Goal: Information Seeking & Learning: Check status

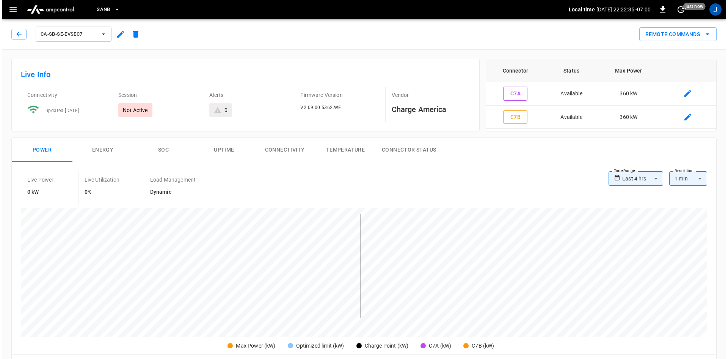
scroll to position [228, 0]
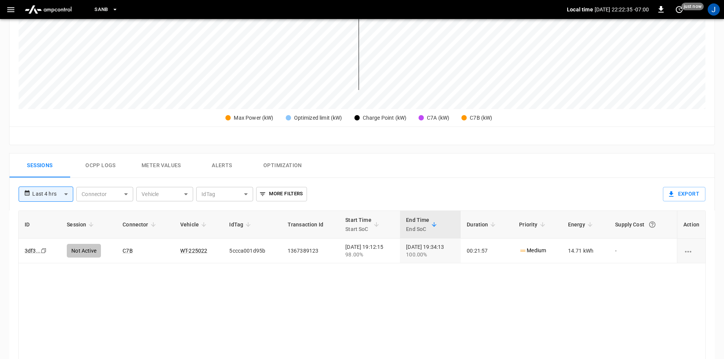
click at [12, 12] on icon "button" at bounding box center [10, 9] width 9 height 9
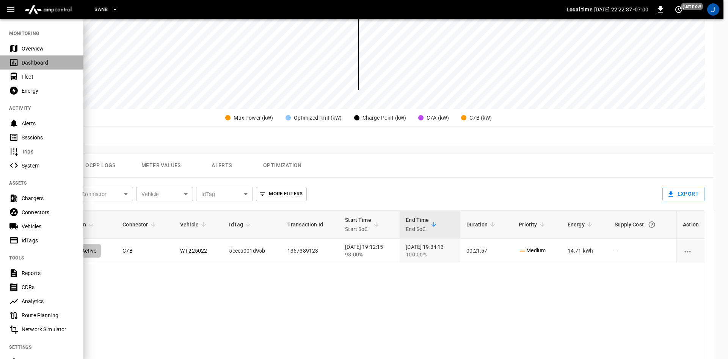
click at [15, 60] on icon at bounding box center [13, 62] width 9 height 9
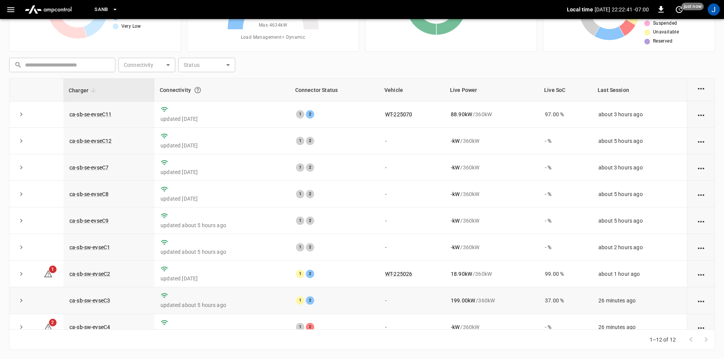
scroll to position [96, 0]
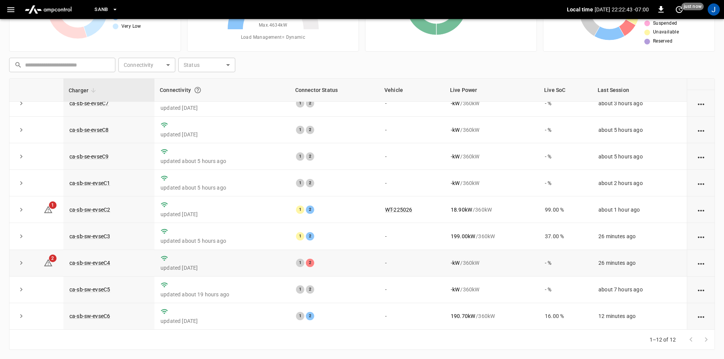
click at [66, 257] on td "ca-sb-sw-evseC4" at bounding box center [108, 263] width 91 height 27
click at [71, 258] on link "ca-sb-sw-evseC4" at bounding box center [90, 262] width 44 height 9
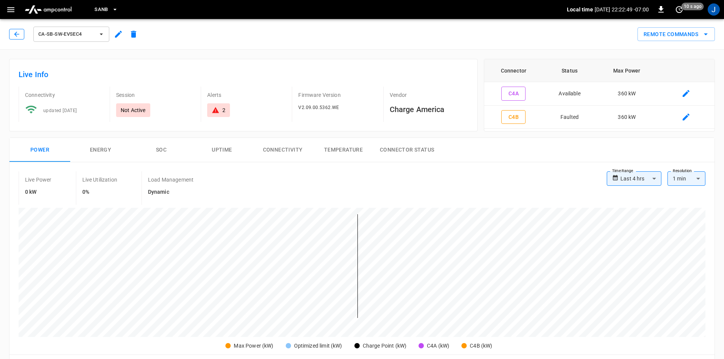
click at [16, 33] on icon "button" at bounding box center [16, 33] width 5 height 5
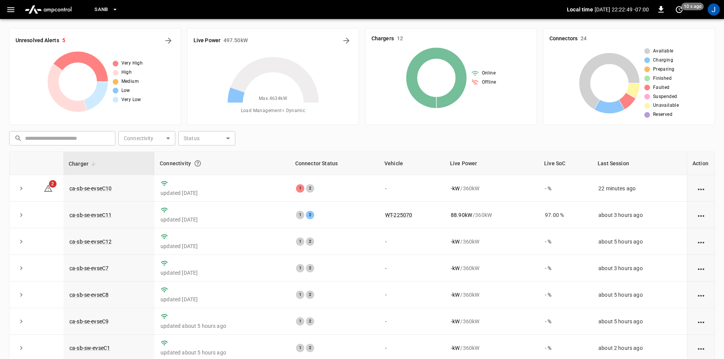
scroll to position [73, 0]
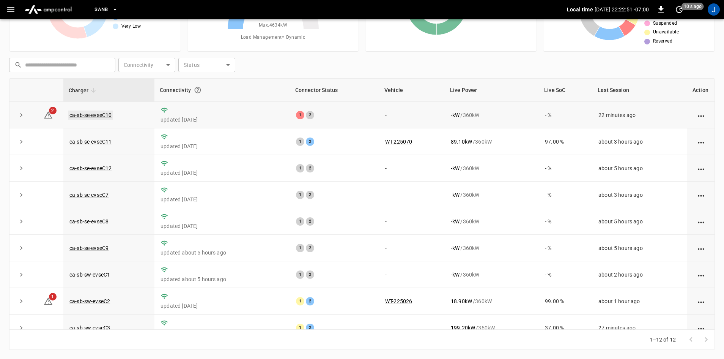
click at [101, 113] on link "ca-sb-se-evseC10" at bounding box center [90, 114] width 45 height 9
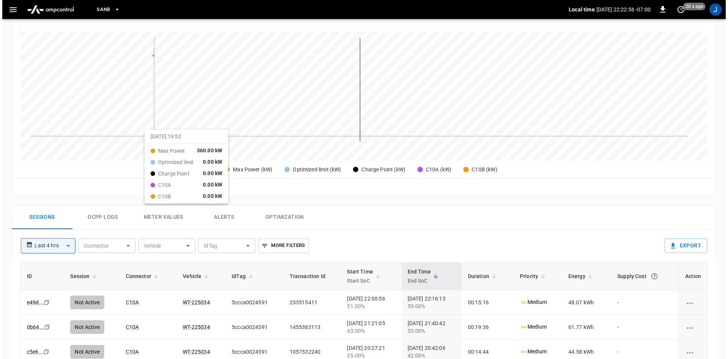
scroll to position [190, 0]
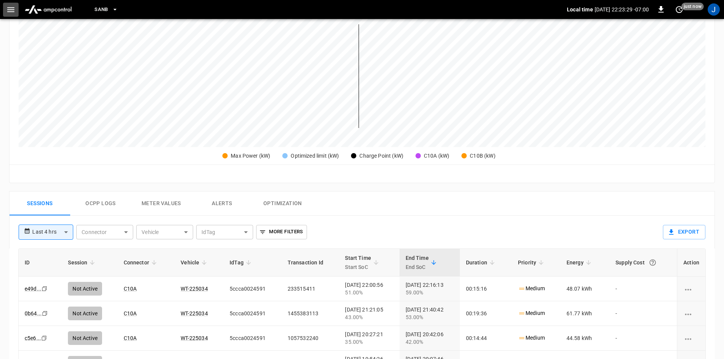
click at [9, 6] on icon "button" at bounding box center [10, 9] width 9 height 9
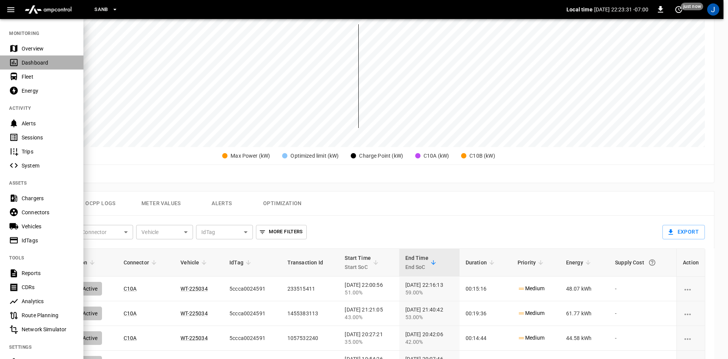
click at [23, 68] on div "Dashboard" at bounding box center [41, 62] width 83 height 14
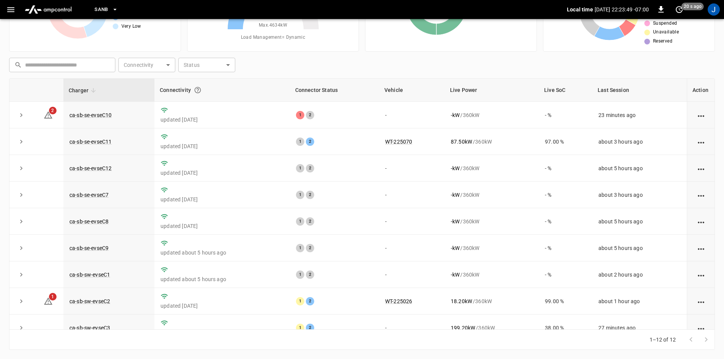
click at [2, 90] on div "Unresolved Alerts 5 Very High High Medium Low Very Low Live Power 496.00 kW Max…" at bounding box center [362, 152] width 724 height 413
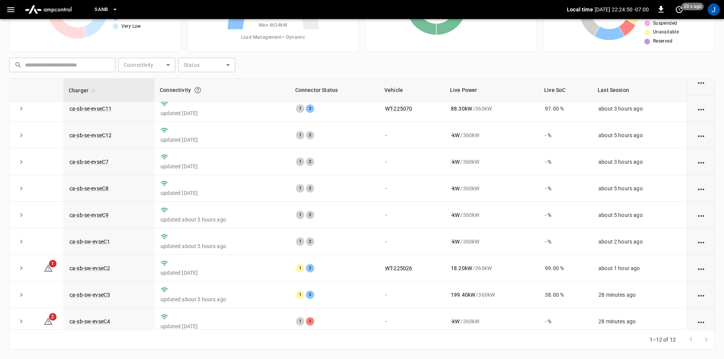
scroll to position [96, 0]
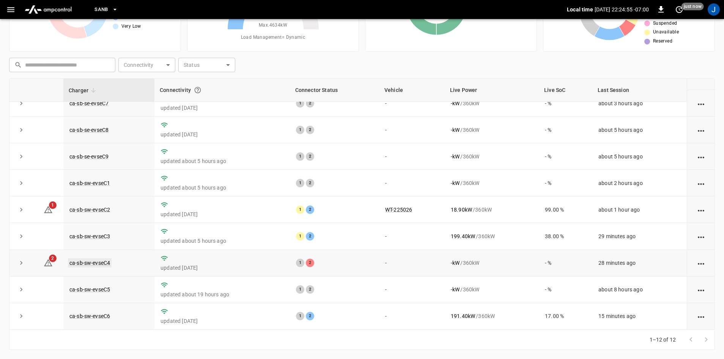
click at [110, 262] on link "ca-sb-sw-evseC4" at bounding box center [90, 262] width 44 height 9
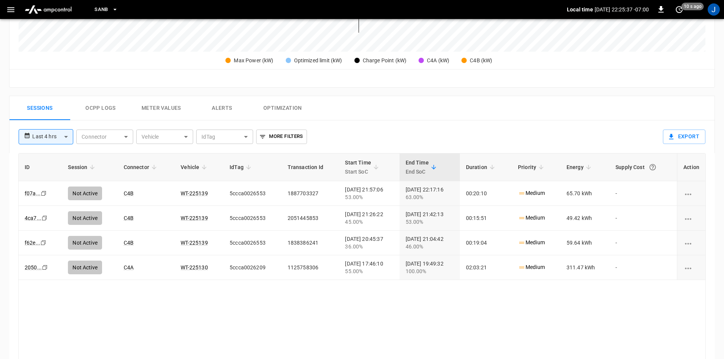
scroll to position [304, 0]
